Goal: Entertainment & Leisure: Browse casually

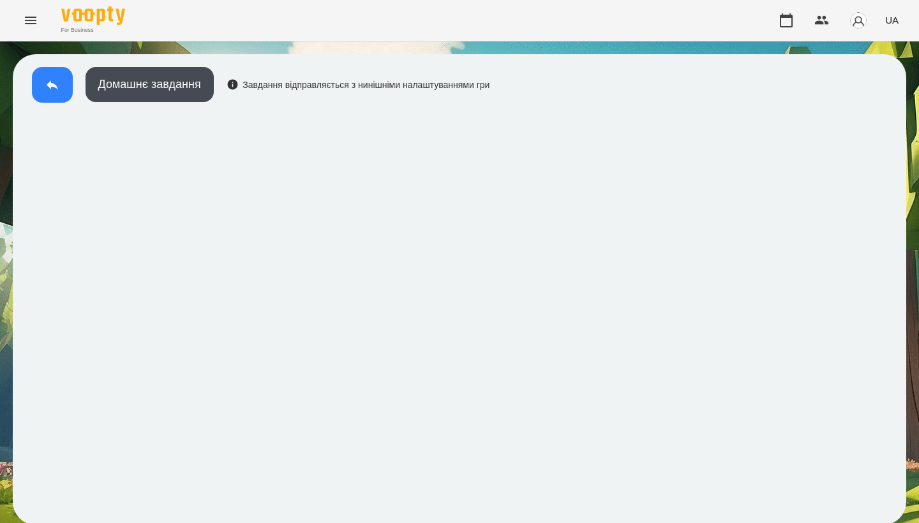
click at [51, 85] on icon at bounding box center [52, 85] width 11 height 10
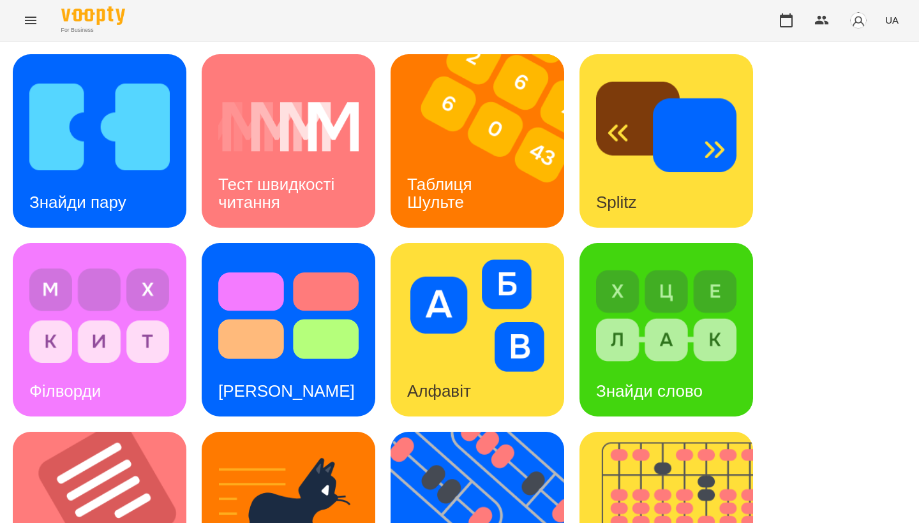
click at [80, 191] on div "Знайди пару" at bounding box center [78, 202] width 130 height 50
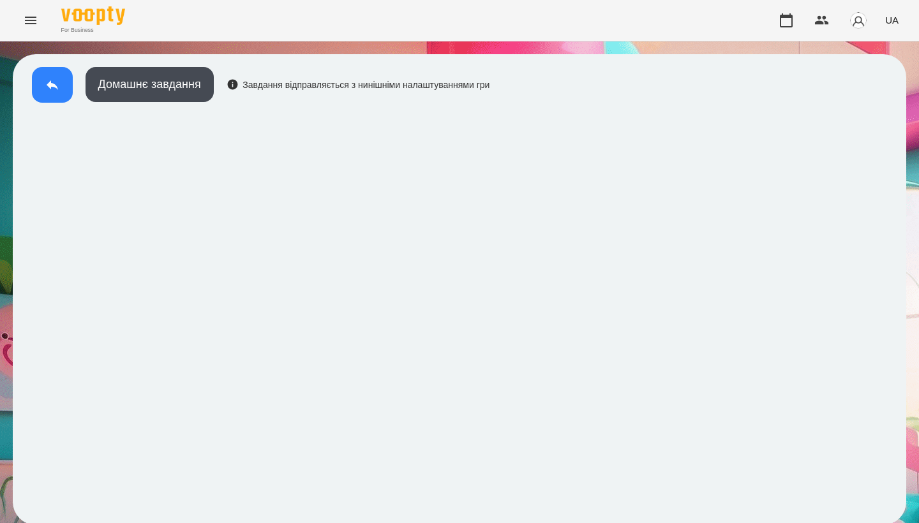
click at [43, 85] on button at bounding box center [52, 85] width 41 height 36
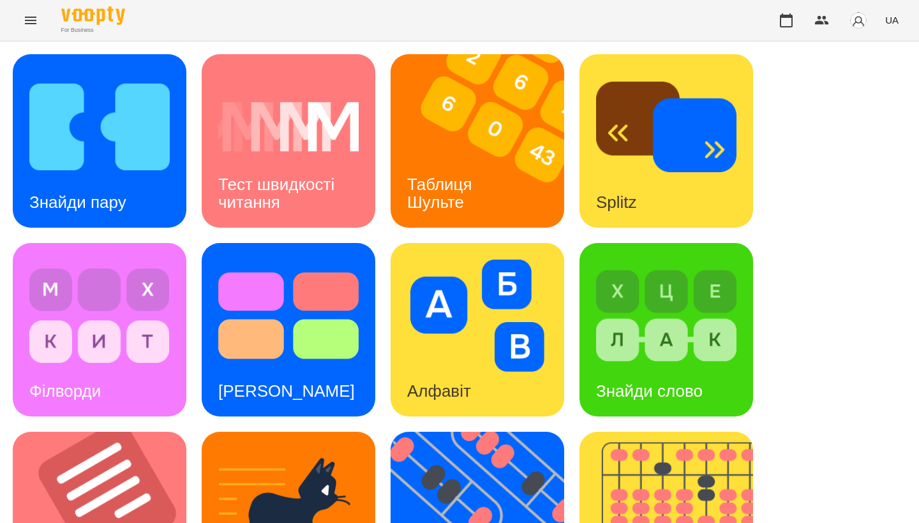
click at [787, 176] on div "Знайди пару Тест швидкості читання Таблиця [PERSON_NAME] Splitz Філворди Тест С…" at bounding box center [459, 518] width 893 height 929
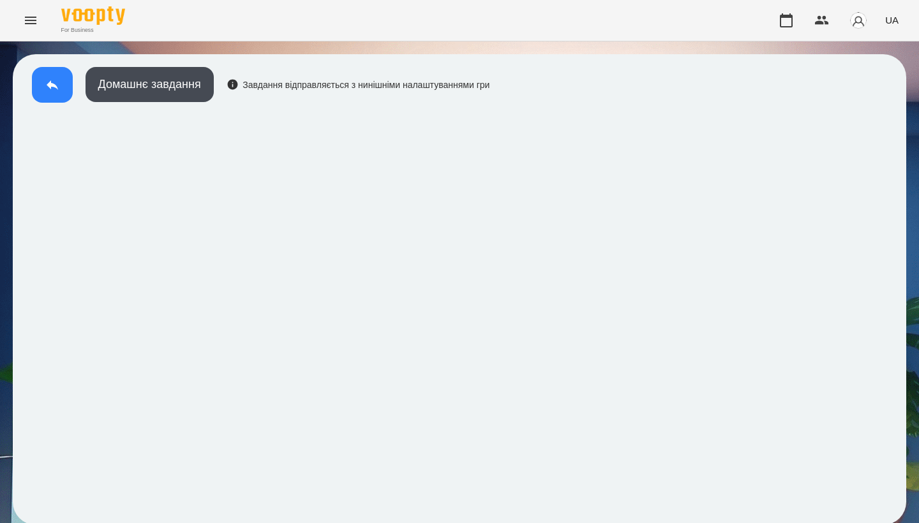
click at [56, 83] on icon at bounding box center [52, 84] width 15 height 15
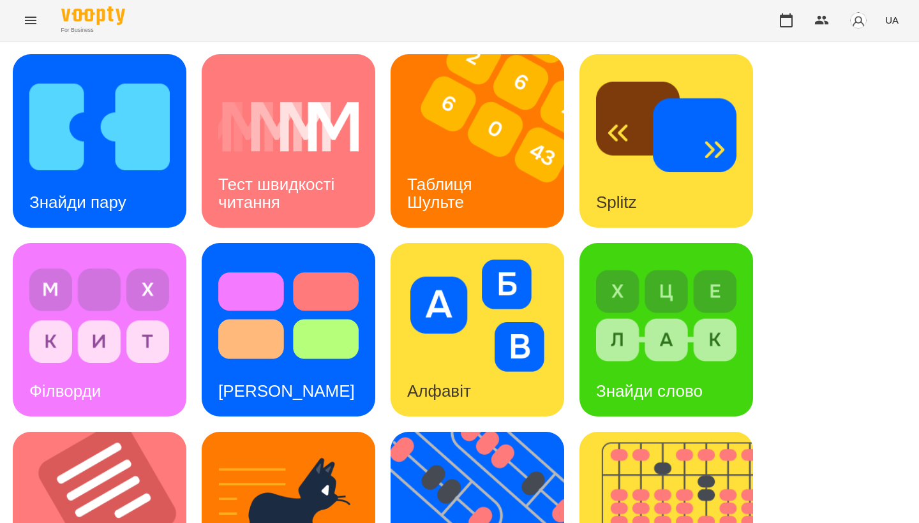
click at [870, 105] on div "Знайди пару Тест швидкості читання Таблиця [PERSON_NAME] Splitz Філворди Тест С…" at bounding box center [459, 518] width 893 height 929
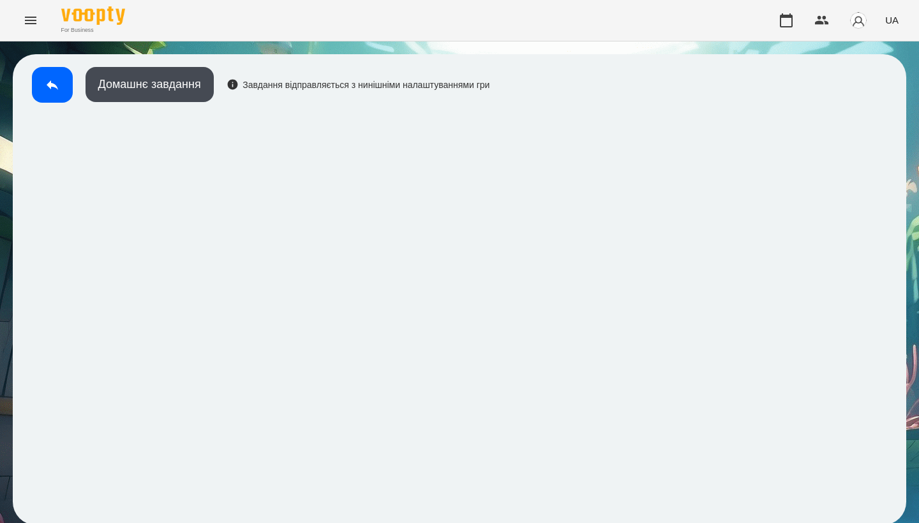
scroll to position [2, 0]
click at [48, 75] on button at bounding box center [52, 85] width 41 height 36
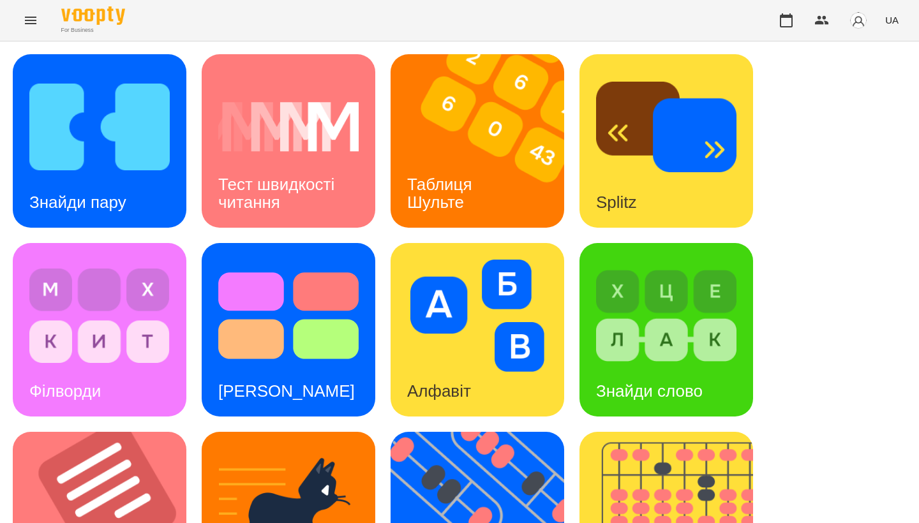
click at [501, 157] on img at bounding box center [484, 141] width 189 height 174
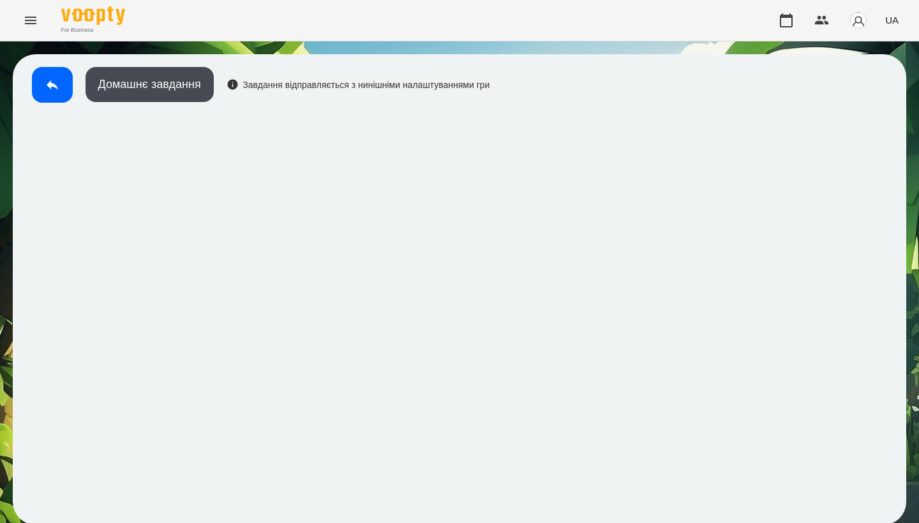
scroll to position [2, 0]
click at [50, 71] on button at bounding box center [52, 85] width 41 height 36
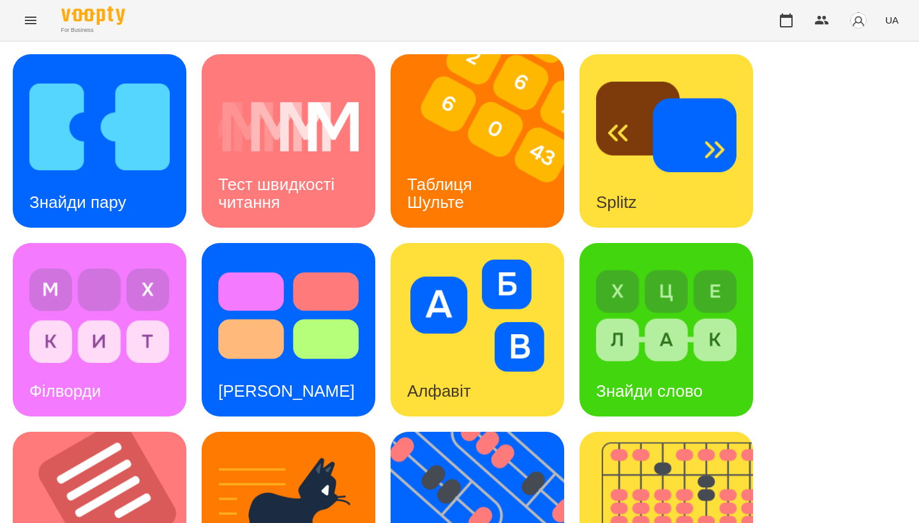
click at [794, 126] on div "Знайди пару Тест швидкості читання Таблиця [PERSON_NAME] Splitz Філворди Тест С…" at bounding box center [459, 518] width 893 height 929
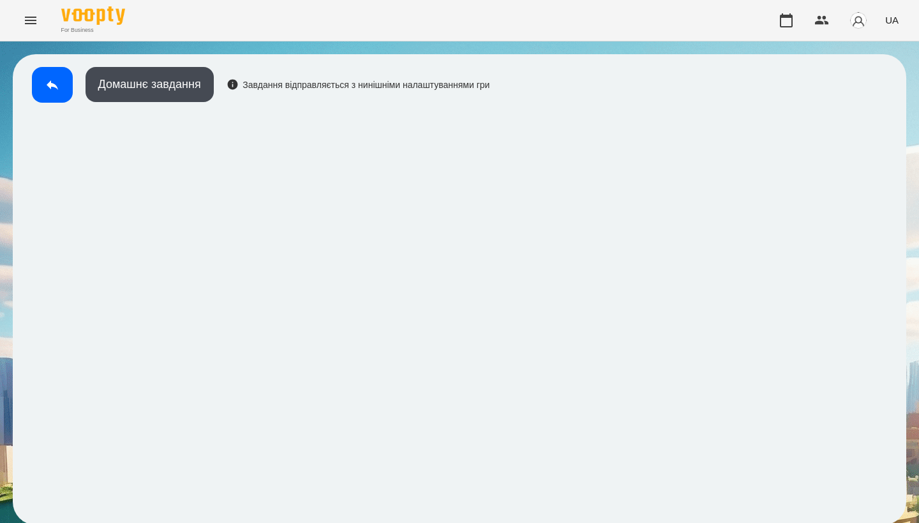
scroll to position [2, 0]
click at [68, 75] on button at bounding box center [52, 85] width 41 height 36
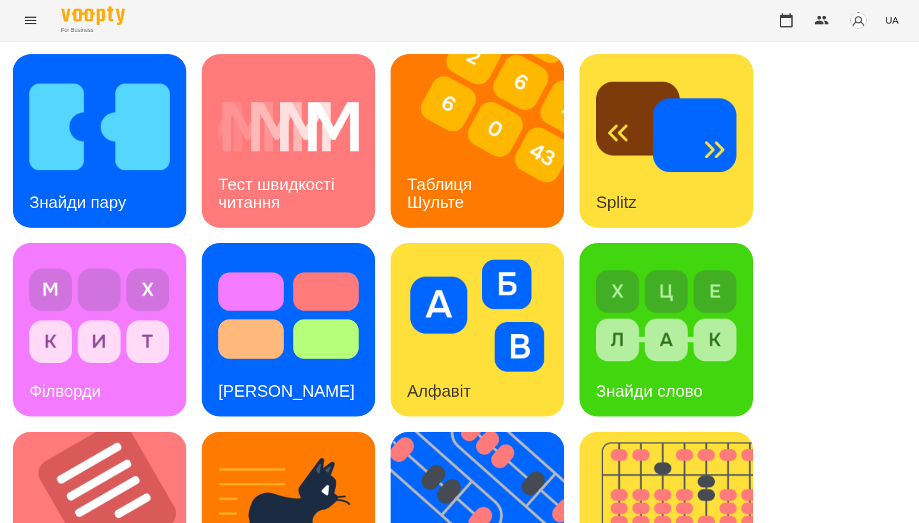
click at [851, 180] on div "Знайди пару Тест швидкості читання Таблиця [PERSON_NAME] Splitz Філворди Тест С…" at bounding box center [459, 518] width 893 height 929
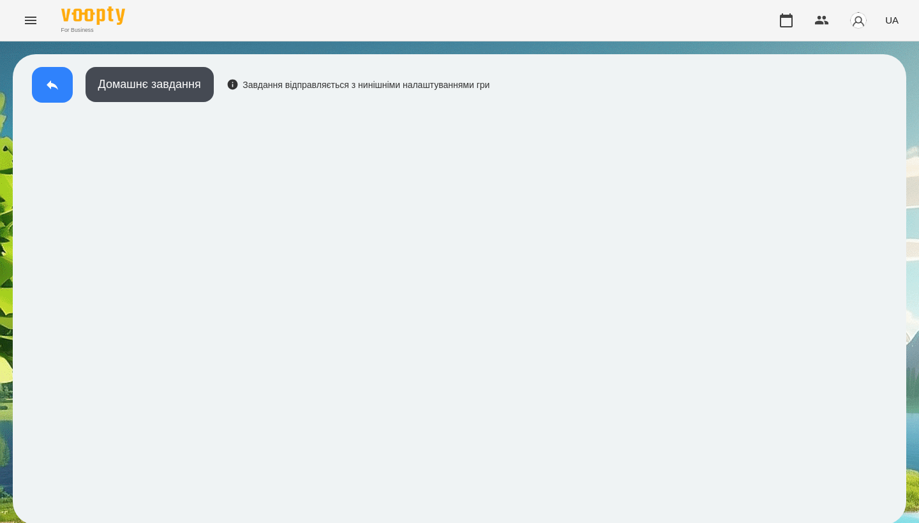
click at [41, 88] on button at bounding box center [52, 85] width 41 height 36
